Goal: Information Seeking & Learning: Learn about a topic

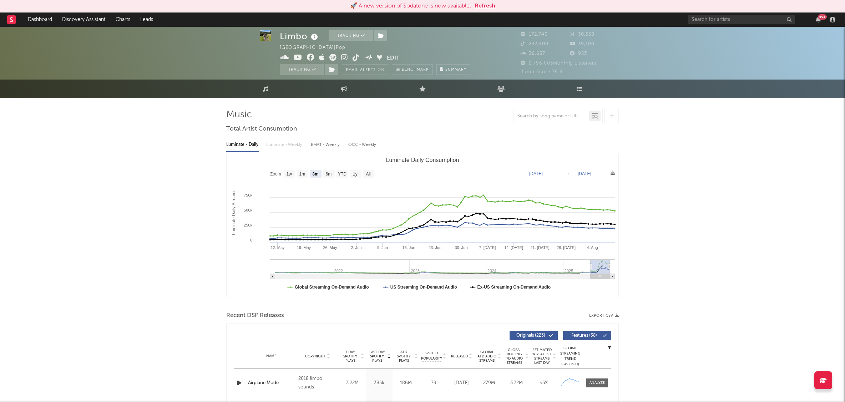
select select "3m"
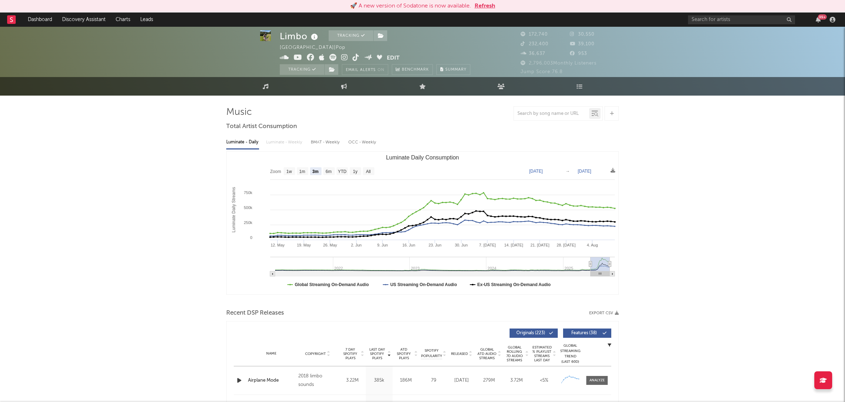
click at [492, 5] on button "Refresh" at bounding box center [485, 6] width 21 height 9
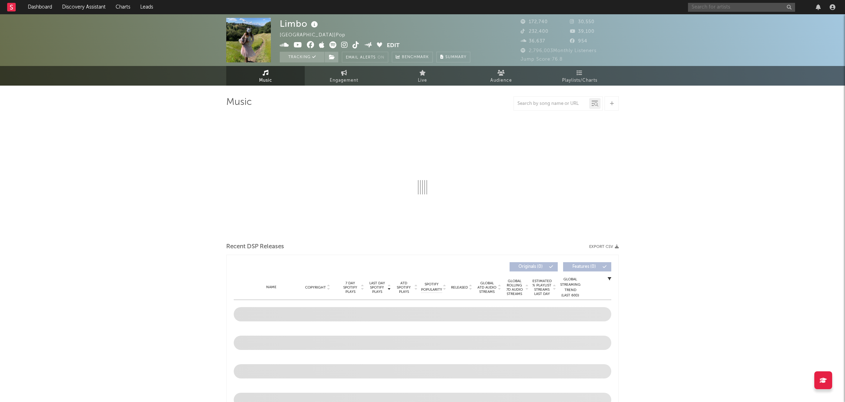
click at [724, 6] on input "text" at bounding box center [741, 7] width 107 height 9
type input "[PERSON_NAME]"
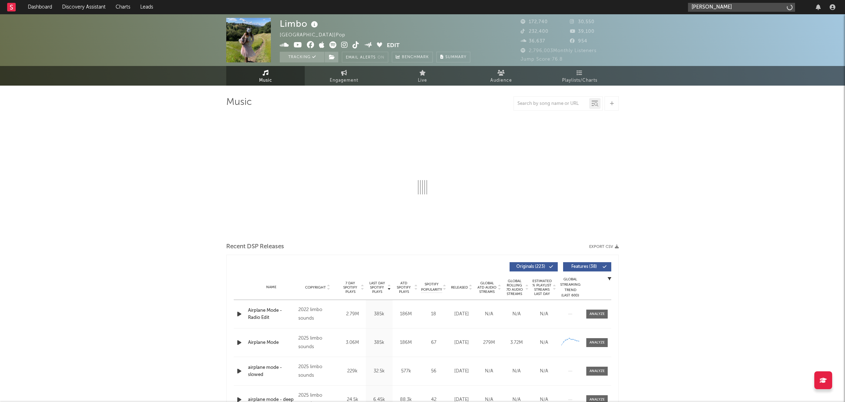
select select "6m"
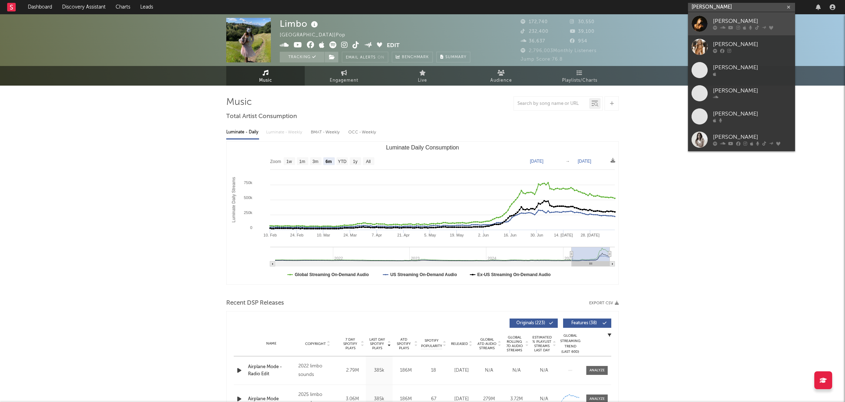
type input "[PERSON_NAME]"
click at [741, 20] on div "[PERSON_NAME]" at bounding box center [752, 21] width 79 height 9
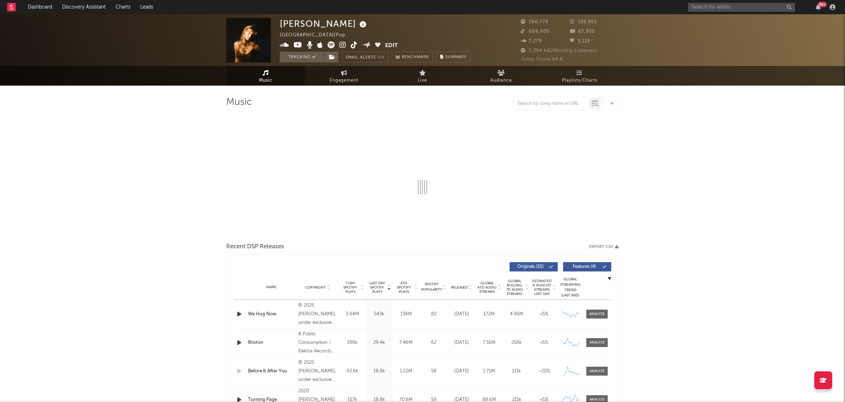
select select "6m"
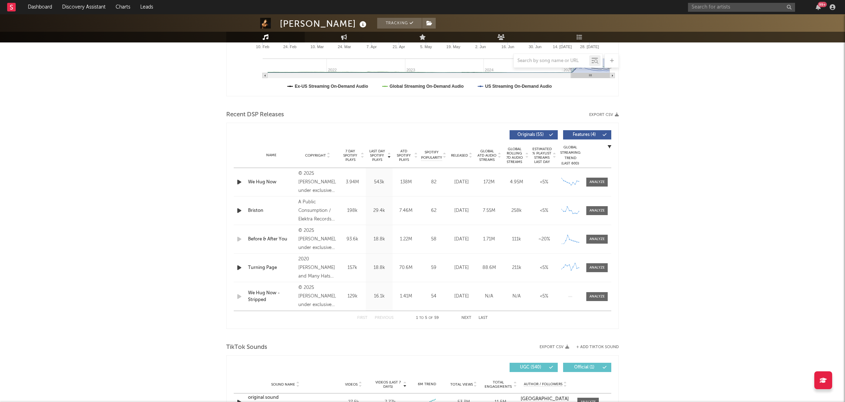
scroll to position [194, 0]
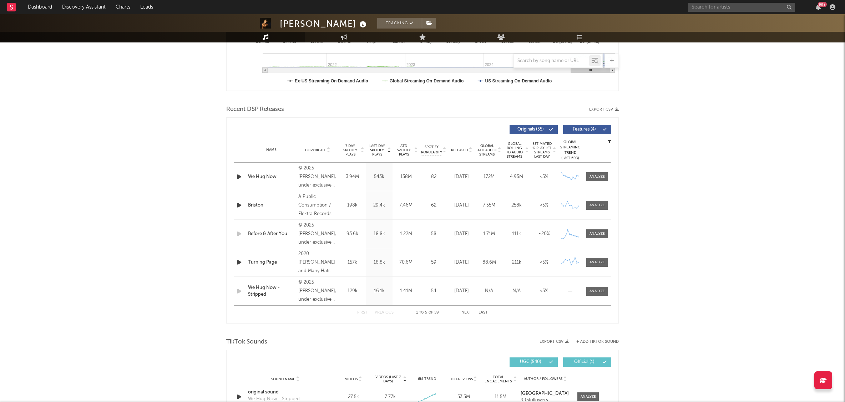
click at [464, 312] on button "Next" at bounding box center [467, 313] width 10 height 4
click at [593, 290] on div at bounding box center [597, 291] width 15 height 5
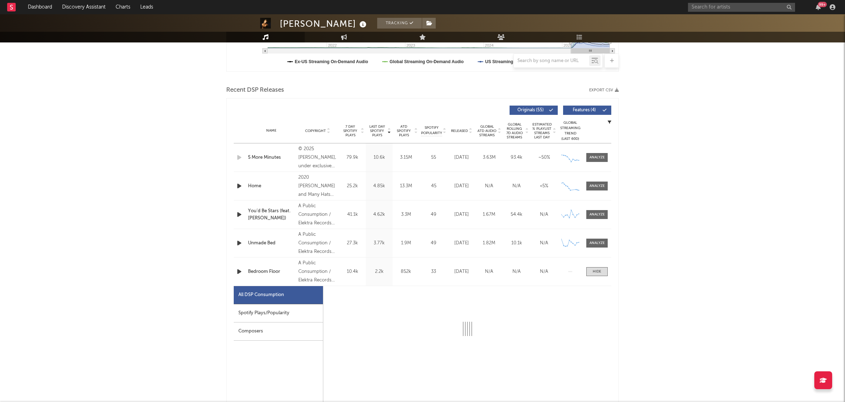
select select "6m"
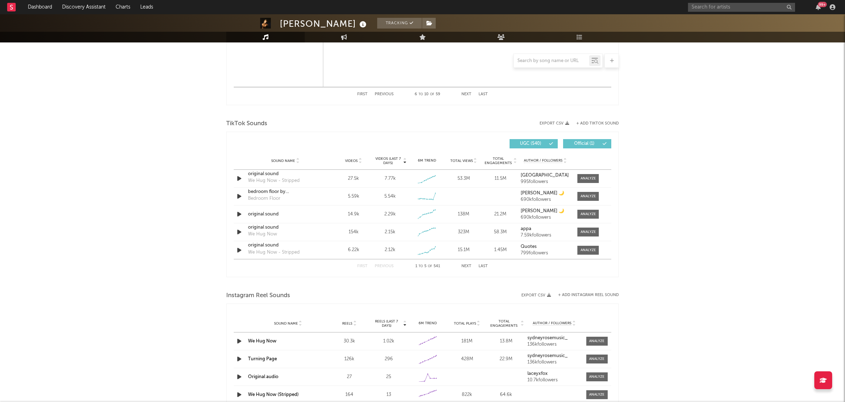
scroll to position [754, 0]
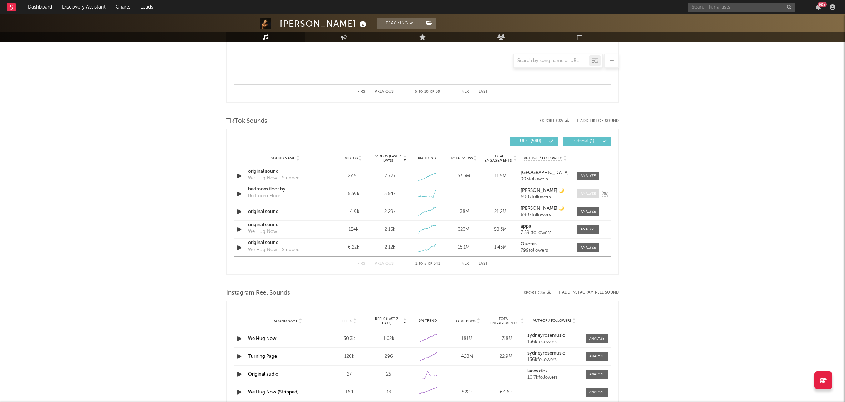
click at [584, 195] on div at bounding box center [588, 193] width 15 height 5
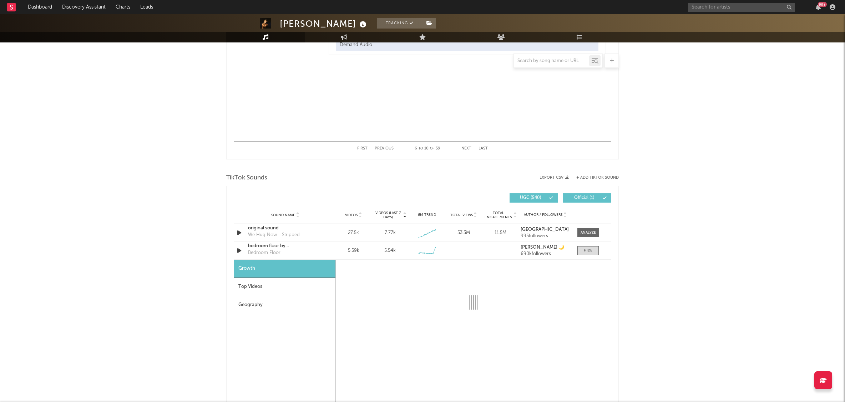
scroll to position [680, 0]
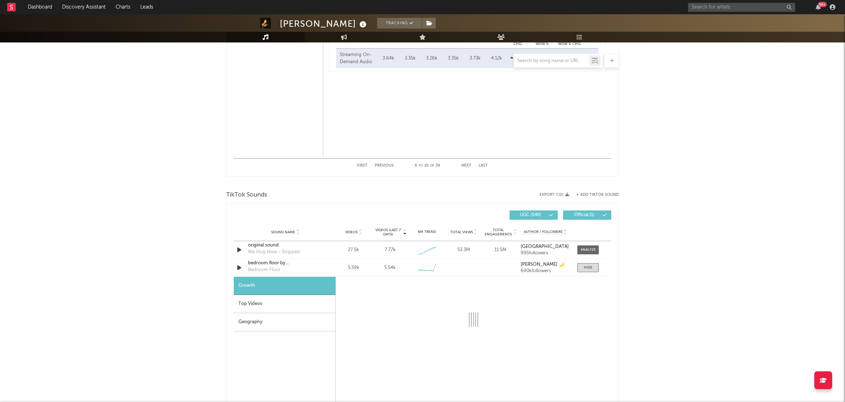
select select "6m"
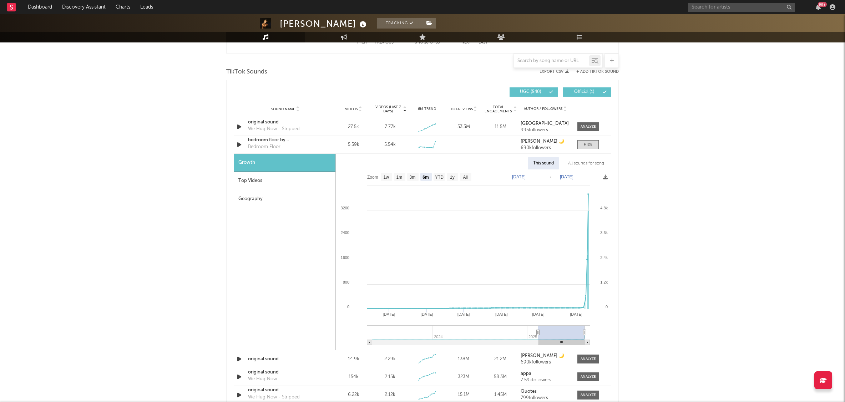
scroll to position [808, 0]
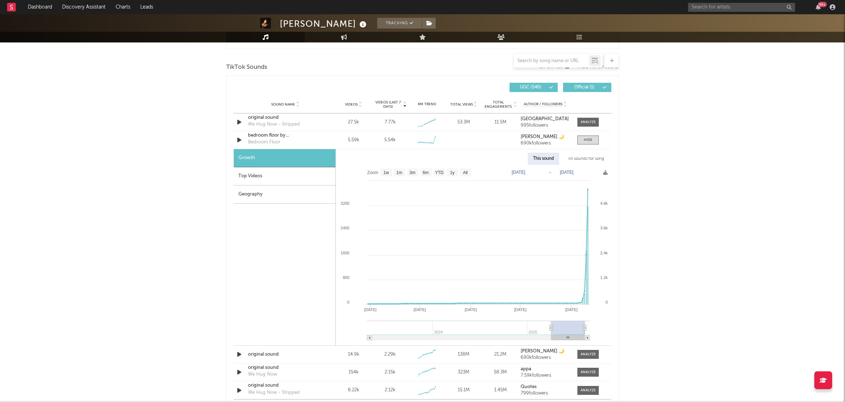
type input "[DATE]"
select select "3m"
type input "[DATE]"
select select "1m"
type input "[DATE]"
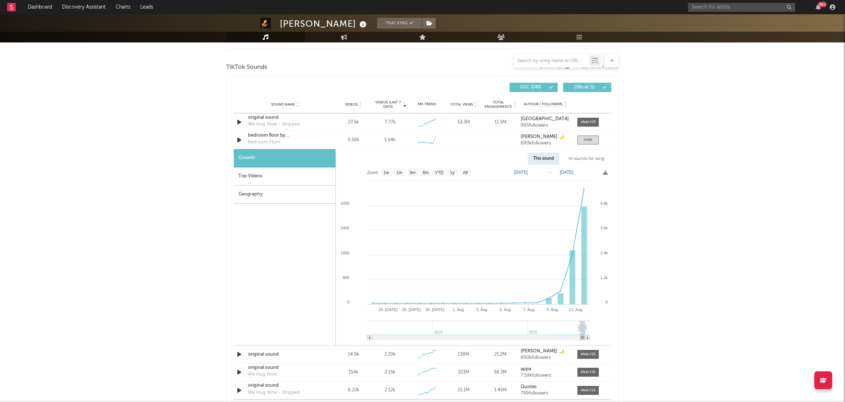
drag, startPoint x: 538, startPoint y: 329, endPoint x: 581, endPoint y: 327, distance: 42.2
click at [581, 327] on icon at bounding box center [580, 328] width 3 height 5
